Goal: Find specific page/section

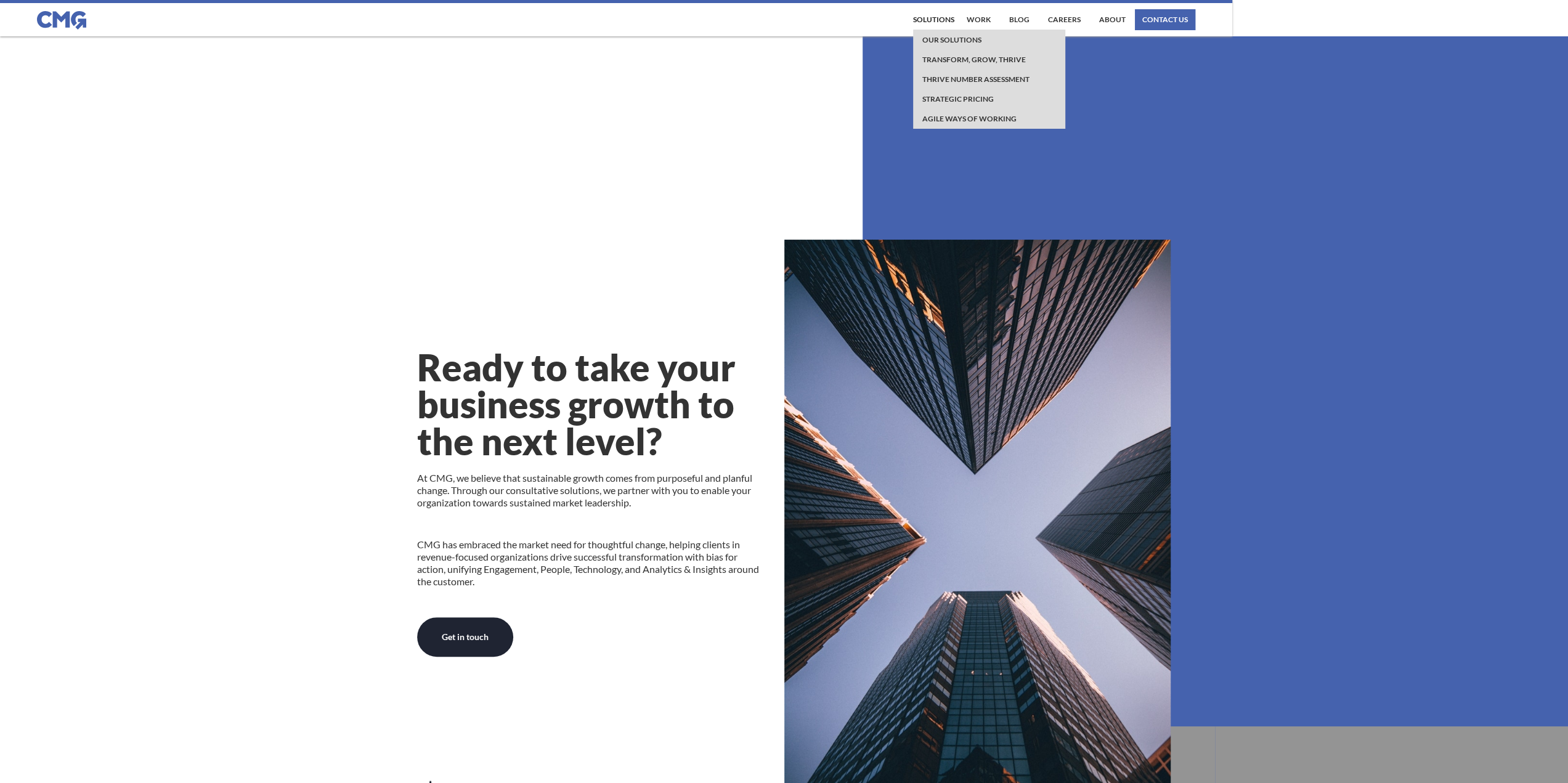
click at [638, 168] on section "Ready to take your business growth to the next level? At [GEOGRAPHIC_DATA], we …" at bounding box center [784, 470] width 1568 height 866
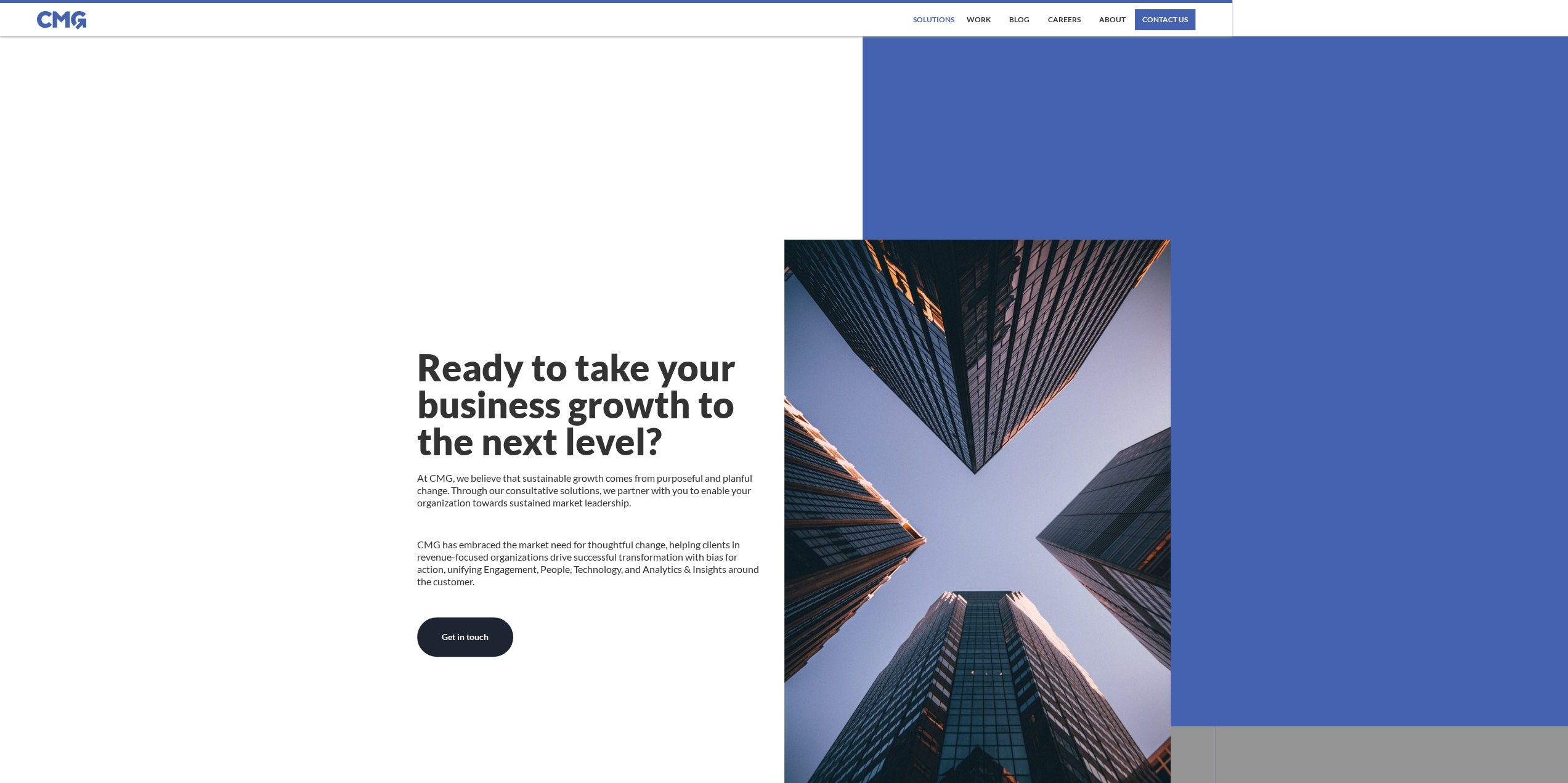
click at [923, 23] on div "Solutions" at bounding box center [933, 20] width 41 height 8
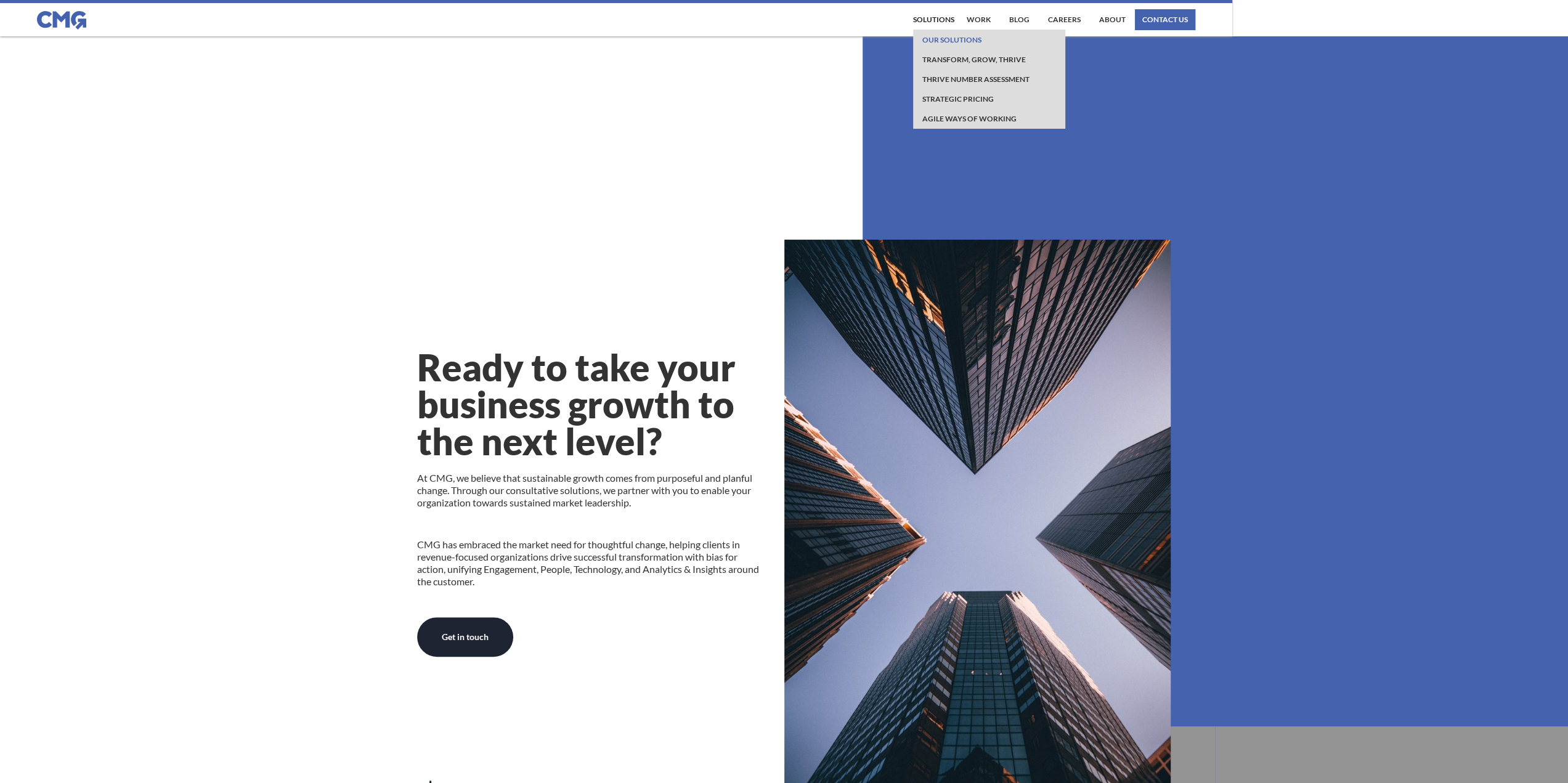
click at [950, 43] on link "Our Solutions" at bounding box center [951, 39] width 65 height 20
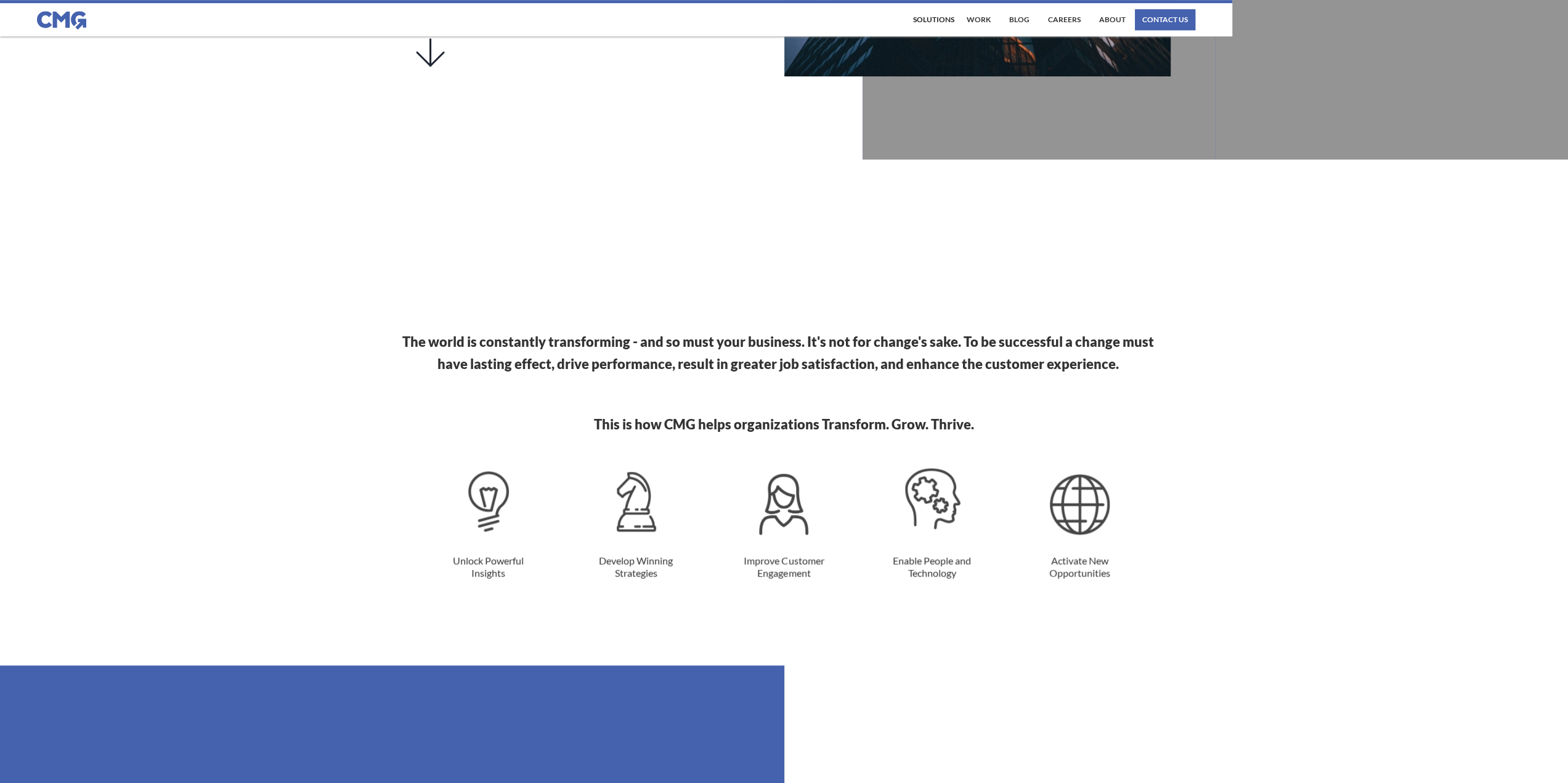
scroll to position [862, 0]
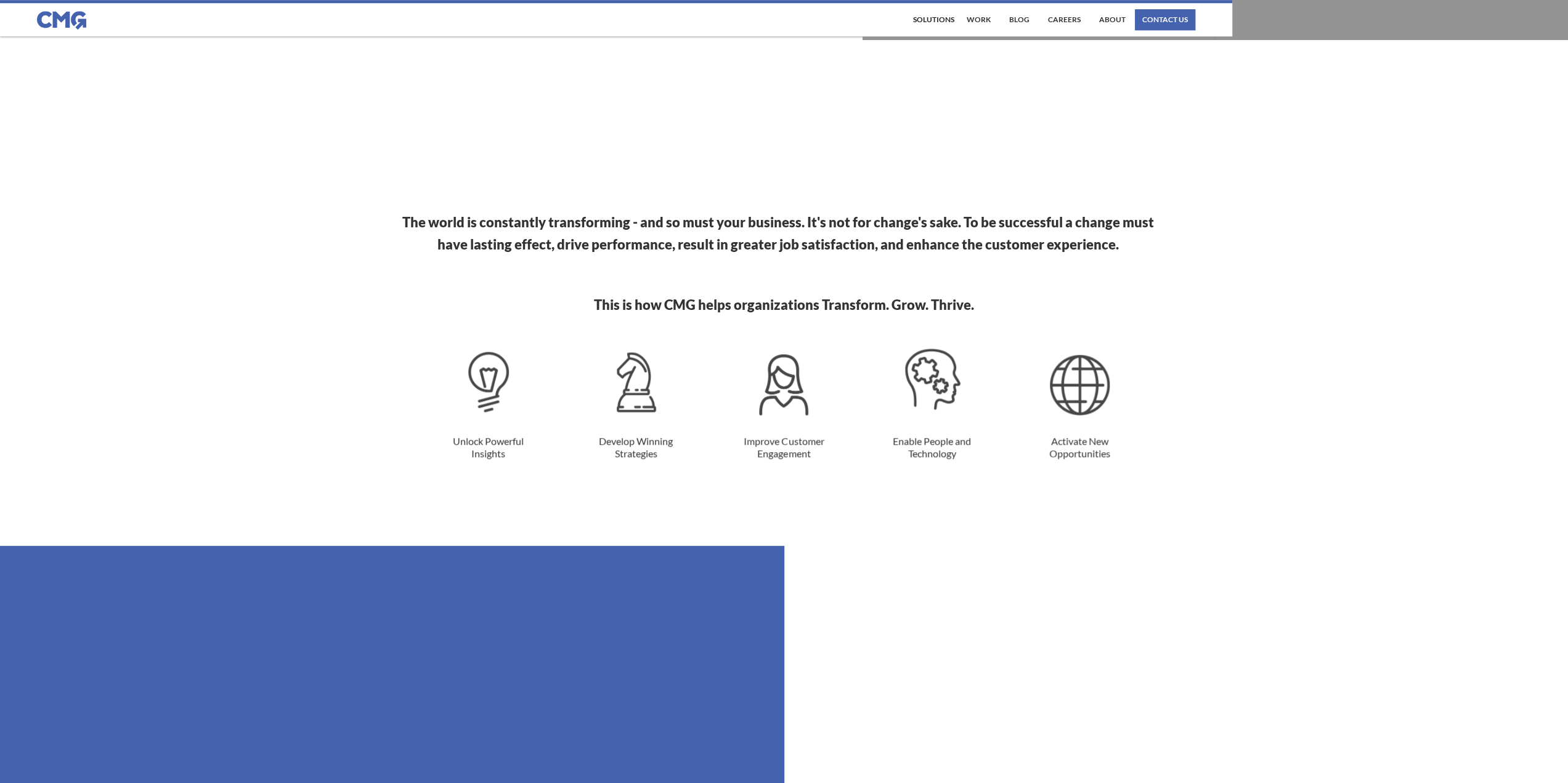
click at [481, 419] on div at bounding box center [489, 387] width 138 height 77
click at [647, 402] on img at bounding box center [636, 382] width 42 height 61
click at [746, 391] on div at bounding box center [784, 388] width 138 height 79
click at [865, 386] on div at bounding box center [933, 385] width 138 height 74
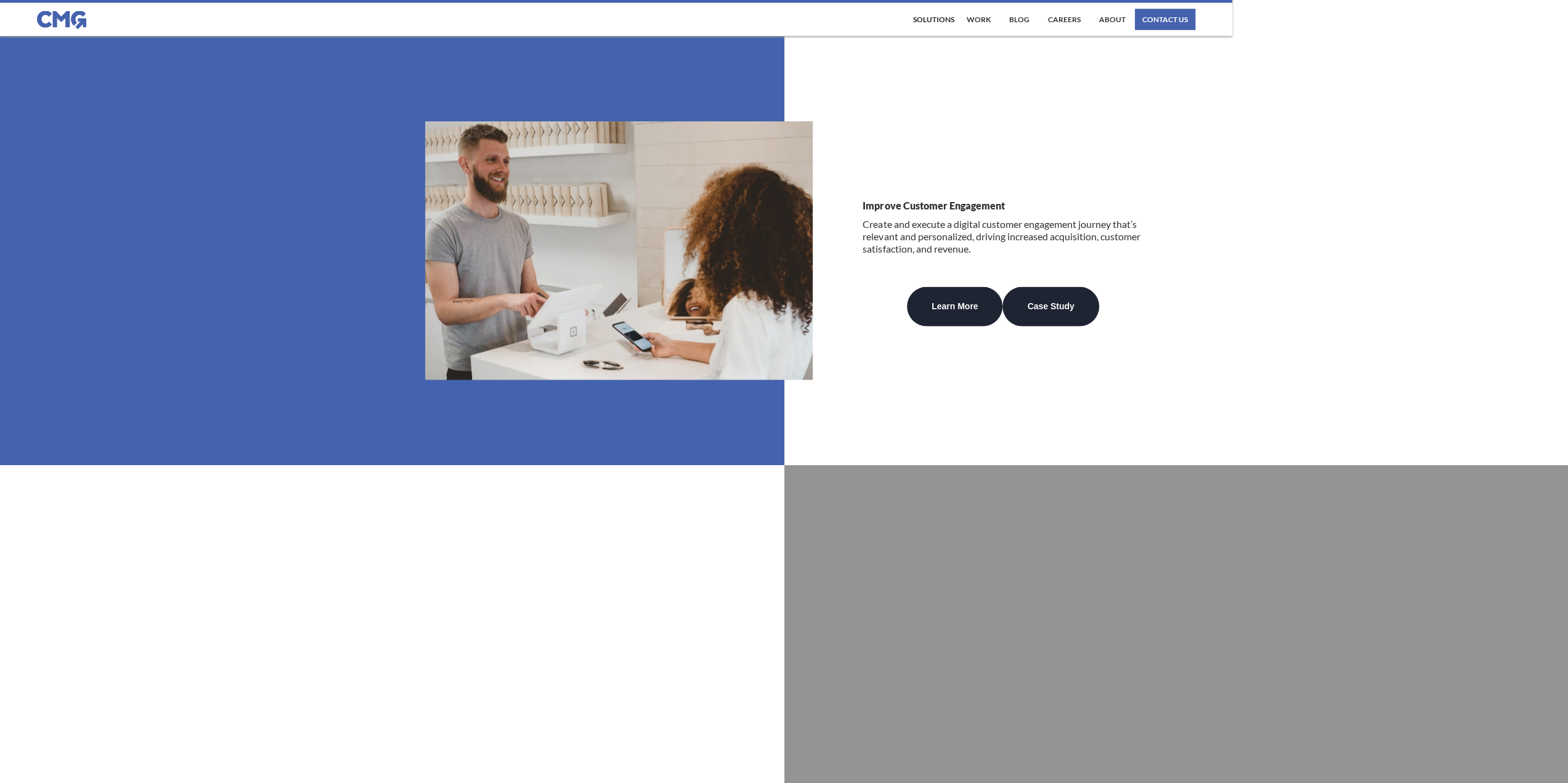
scroll to position [2649, 0]
